Goal: Find specific page/section: Find specific page/section

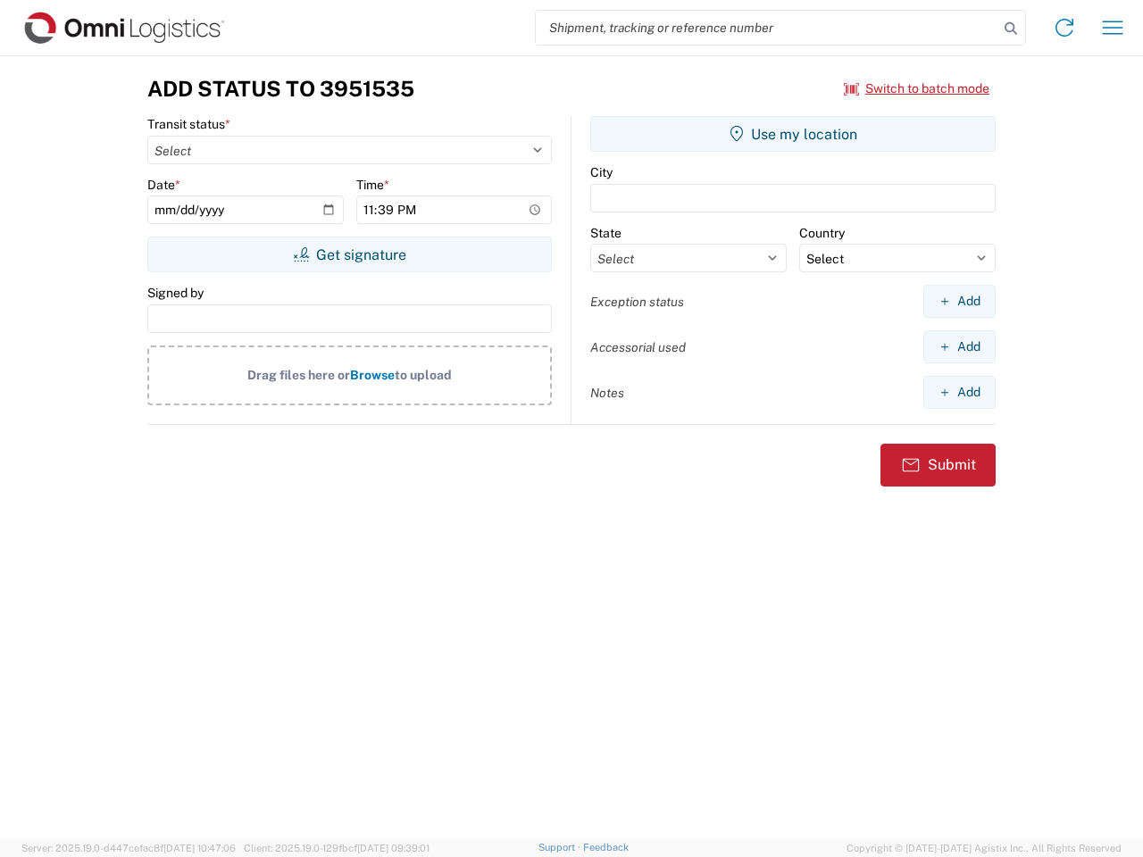
click at [767, 28] on input "search" at bounding box center [767, 28] width 463 height 34
click at [1011, 29] on icon at bounding box center [1010, 28] width 25 height 25
click at [1064, 28] on icon at bounding box center [1064, 27] width 29 height 29
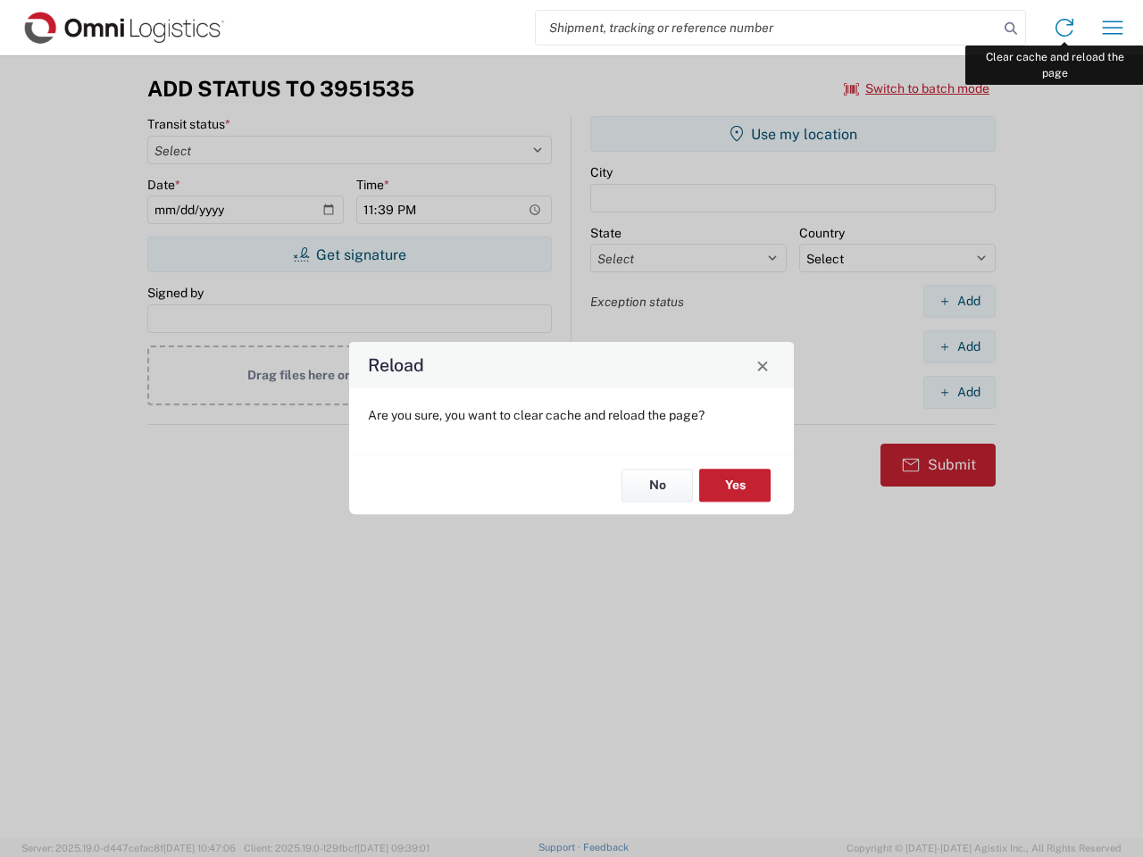
click at [1113, 28] on div "Reload Are you sure, you want to clear cache and reload the page? No Yes" at bounding box center [571, 428] width 1143 height 857
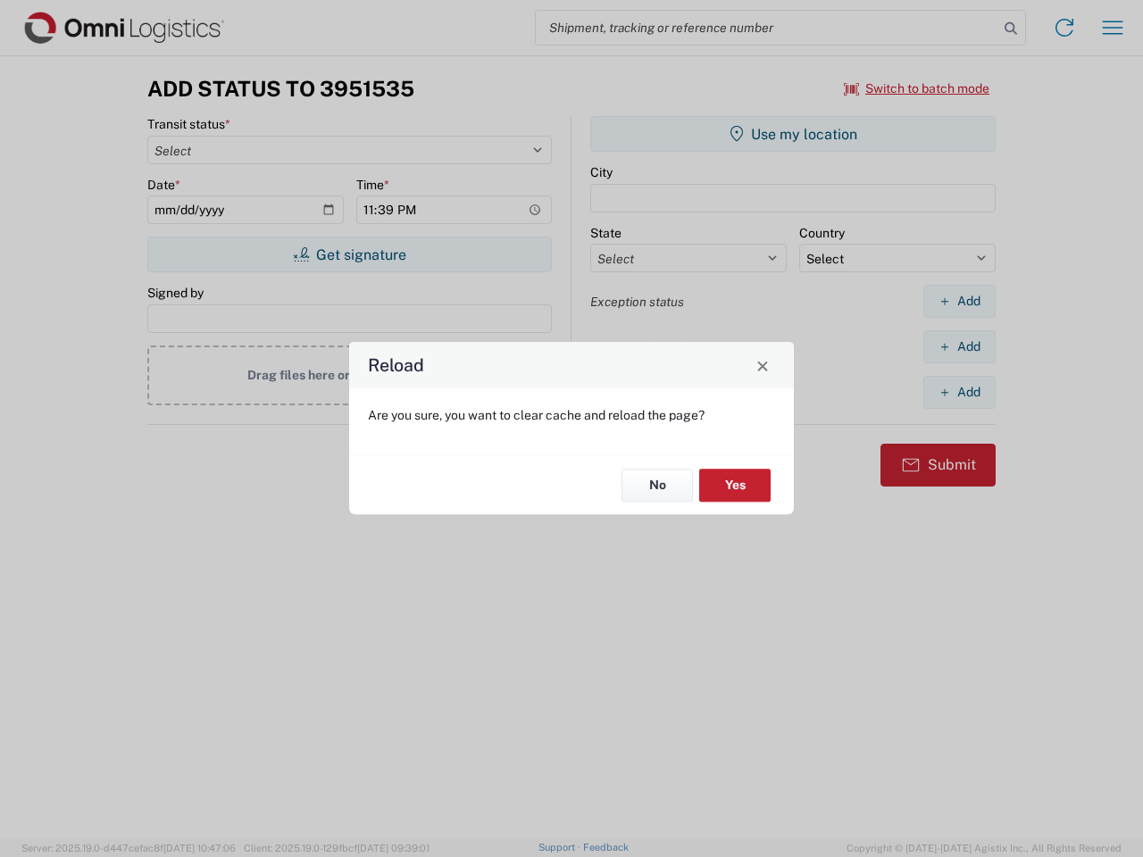
click at [917, 88] on div "Reload Are you sure, you want to clear cache and reload the page? No Yes" at bounding box center [571, 428] width 1143 height 857
click at [349, 255] on div "Reload Are you sure, you want to clear cache and reload the page? No Yes" at bounding box center [571, 428] width 1143 height 857
click at [793, 134] on div "Reload Are you sure, you want to clear cache and reload the page? No Yes" at bounding box center [571, 428] width 1143 height 857
click at [959, 301] on div "Reload Are you sure, you want to clear cache and reload the page? No Yes" at bounding box center [571, 428] width 1143 height 857
click at [959, 346] on div "Reload Are you sure, you want to clear cache and reload the page? No Yes" at bounding box center [571, 428] width 1143 height 857
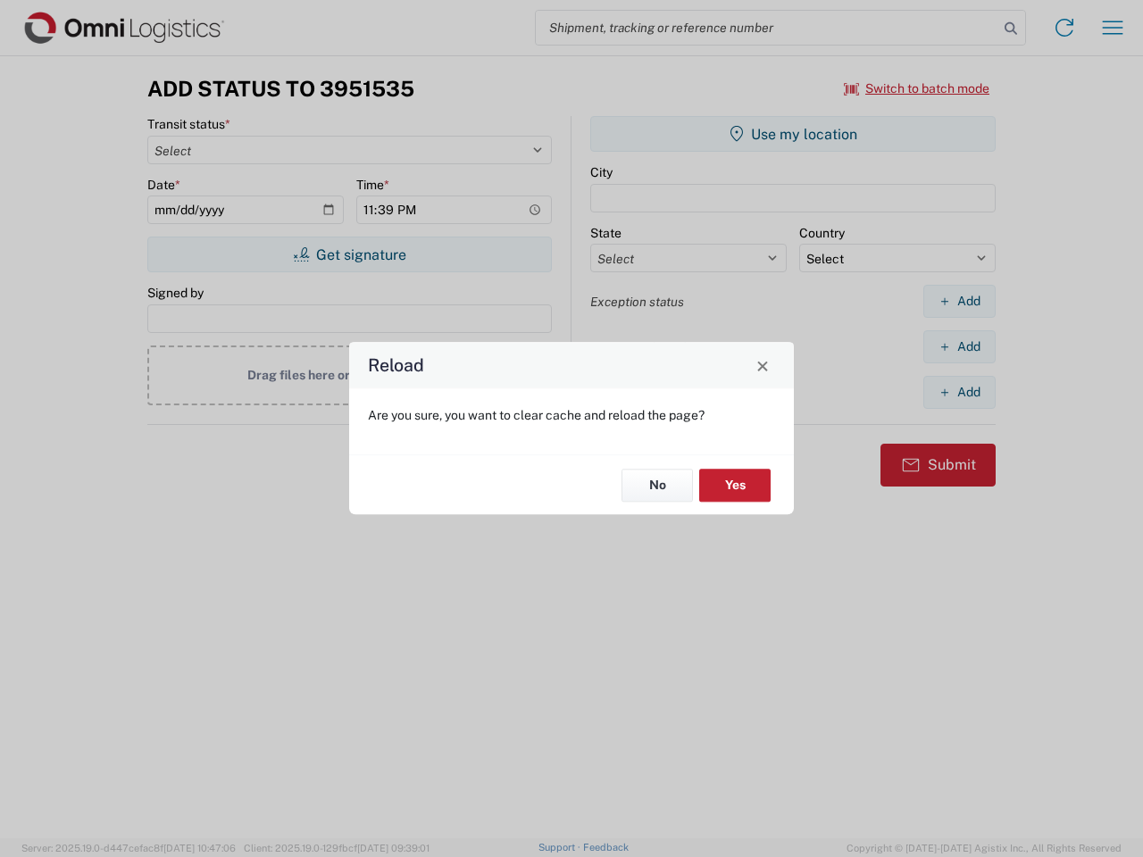
click at [959, 392] on div "Reload Are you sure, you want to clear cache and reload the page? No Yes" at bounding box center [571, 428] width 1143 height 857
